Goal: Check status: Check status

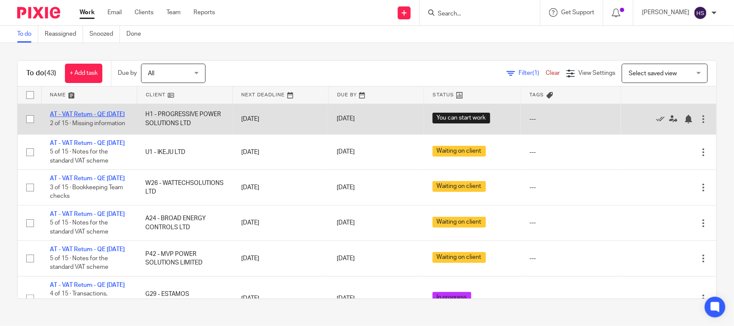
click at [72, 111] on link "AT - VAT Return - QE [DATE]" at bounding box center [87, 114] width 75 height 6
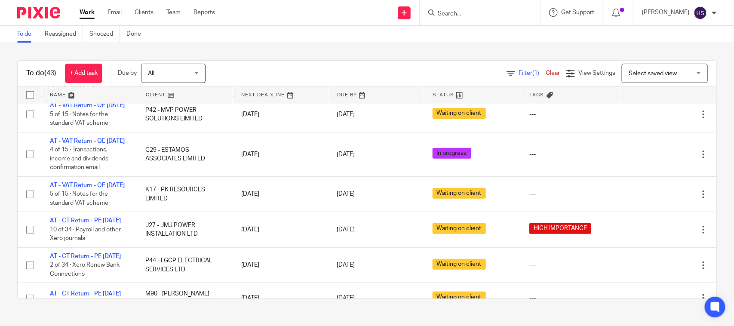
scroll to position [143, 0]
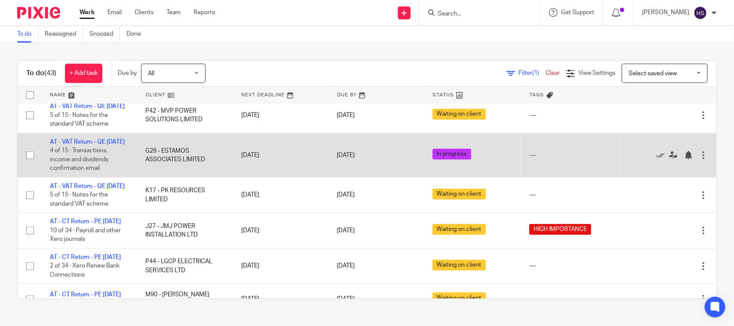
click at [92, 177] on td "AT - VAT Return - QE [DATE] 4 of 15 · Transactions, income and dividends confir…" at bounding box center [88, 155] width 95 height 44
click at [83, 145] on link "AT - VAT Return - QE [DATE]" at bounding box center [87, 142] width 75 height 6
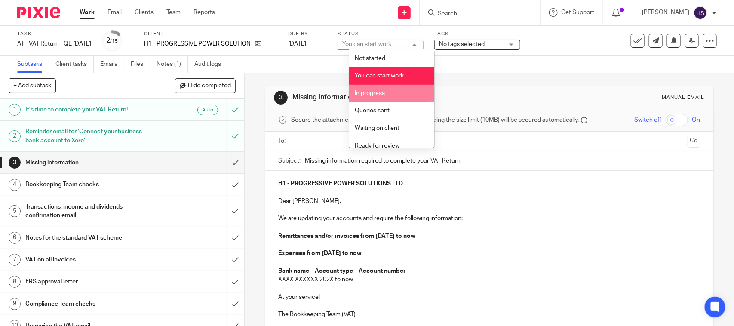
click at [383, 88] on li "In progress" at bounding box center [391, 94] width 85 height 18
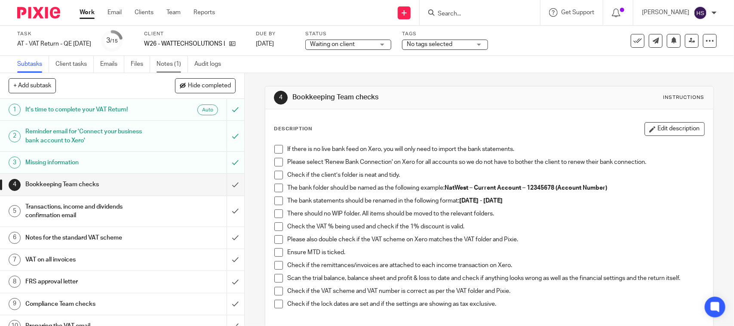
click at [171, 69] on link "Notes (1)" at bounding box center [172, 64] width 31 height 17
